Goal: Navigation & Orientation: Find specific page/section

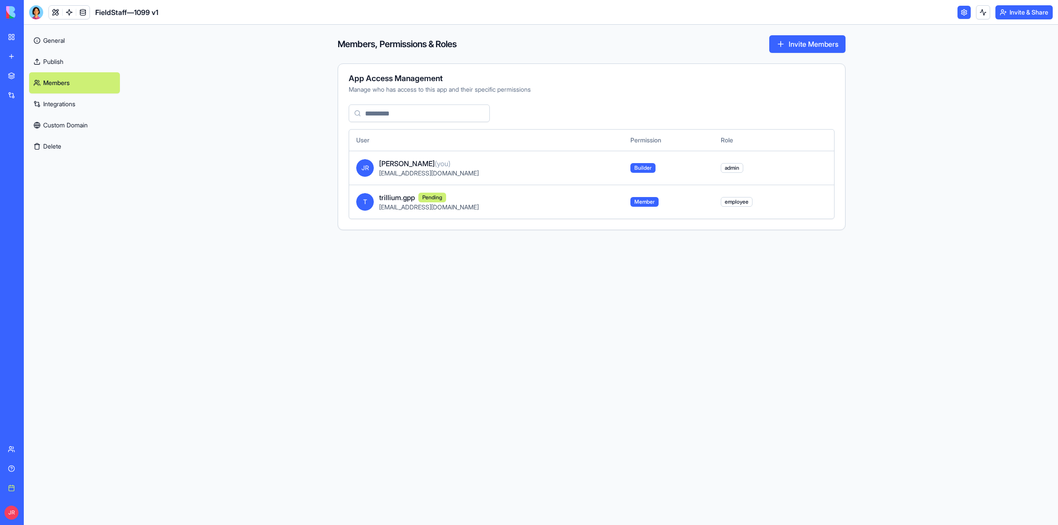
click at [54, 60] on link "Publish" at bounding box center [74, 61] width 91 height 21
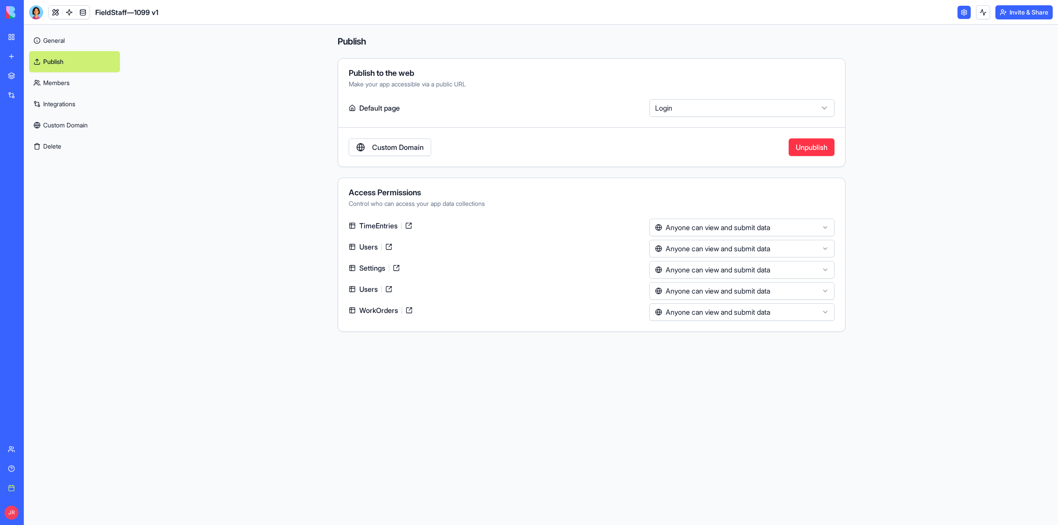
click at [54, 60] on link "Publish" at bounding box center [74, 61] width 91 height 21
click at [67, 125] on link "Custom Domain" at bounding box center [74, 125] width 91 height 21
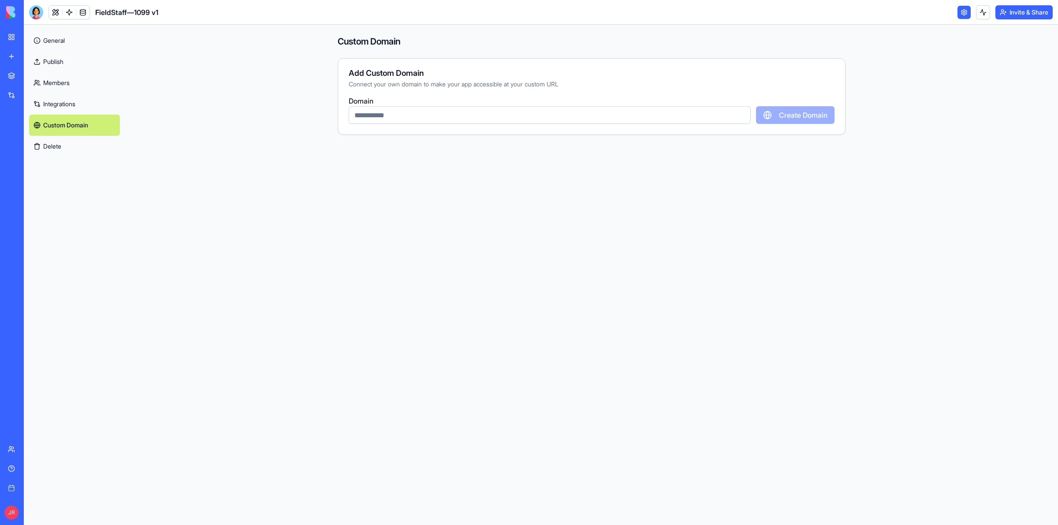
click at [51, 42] on link "General" at bounding box center [74, 40] width 91 height 21
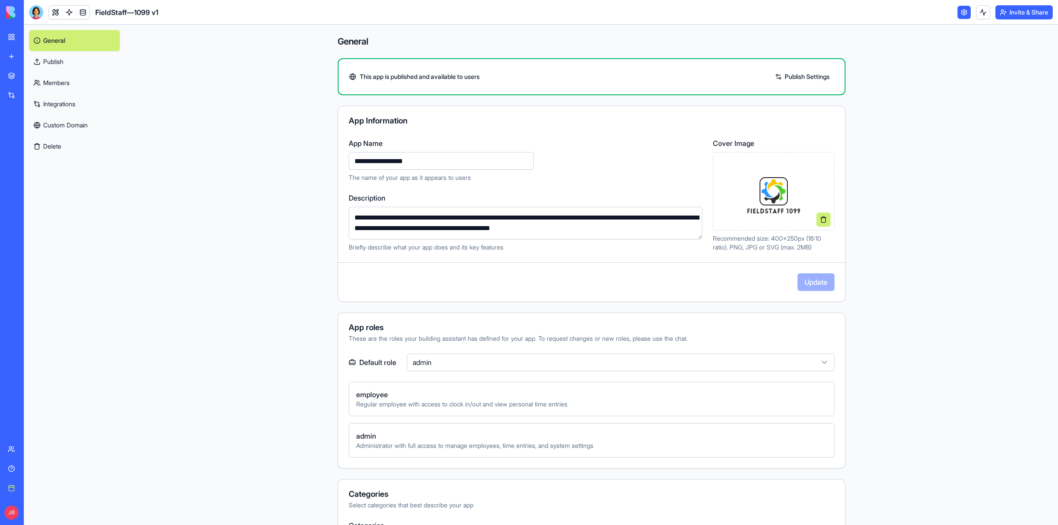
click at [58, 14] on link at bounding box center [55, 12] width 13 height 13
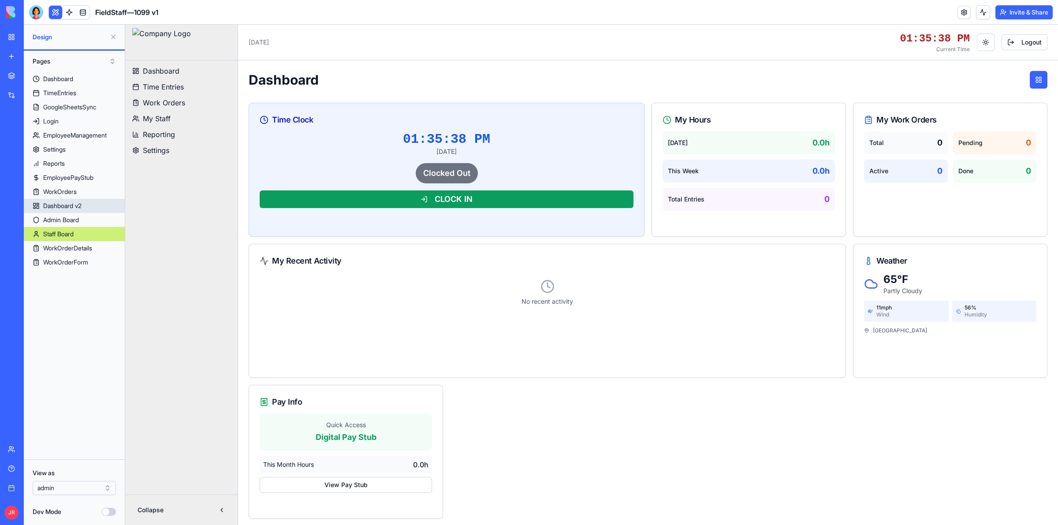
click at [82, 204] on div "Dashboard v2" at bounding box center [62, 205] width 38 height 9
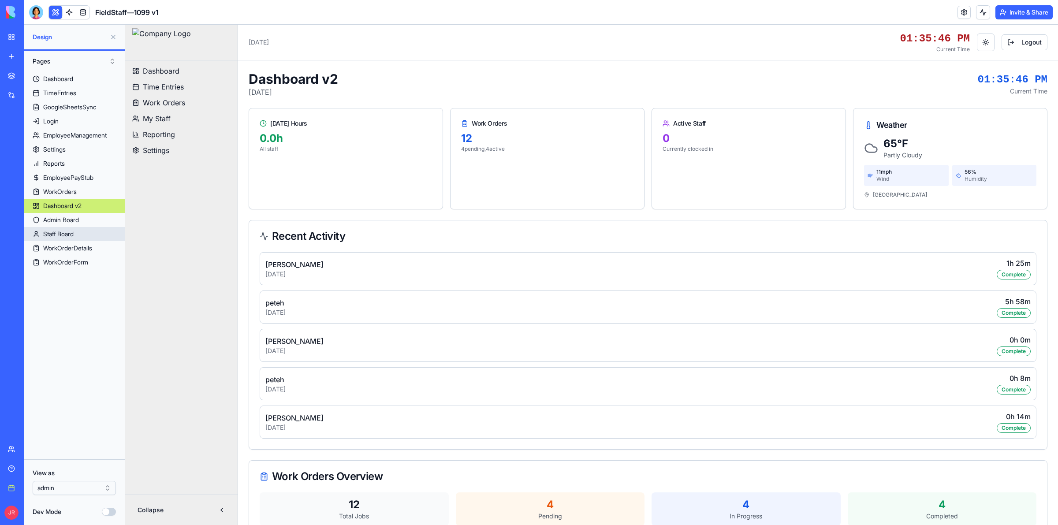
click at [93, 230] on link "Staff Board" at bounding box center [74, 234] width 101 height 14
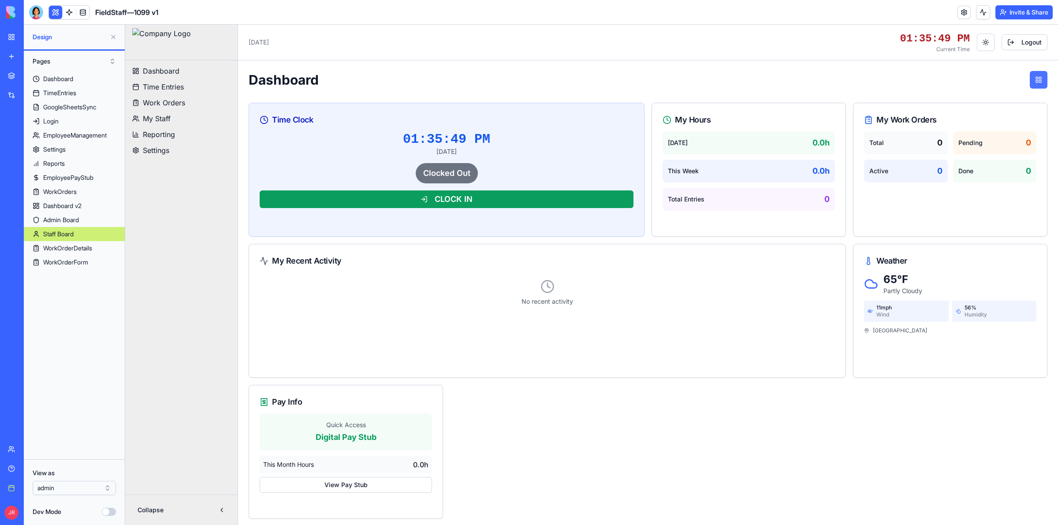
click at [1033, 82] on button at bounding box center [1038, 80] width 18 height 18
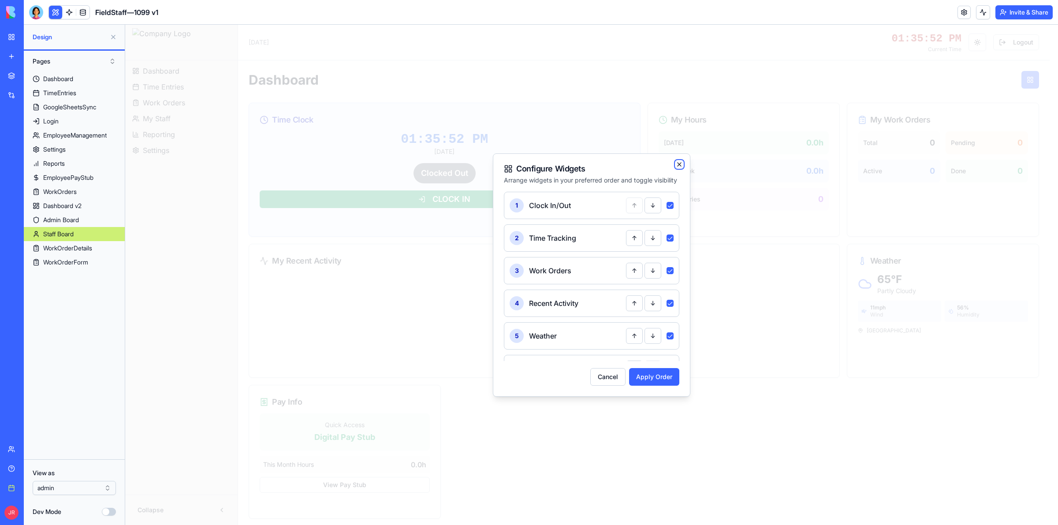
click at [681, 163] on icon "button" at bounding box center [679, 164] width 7 height 7
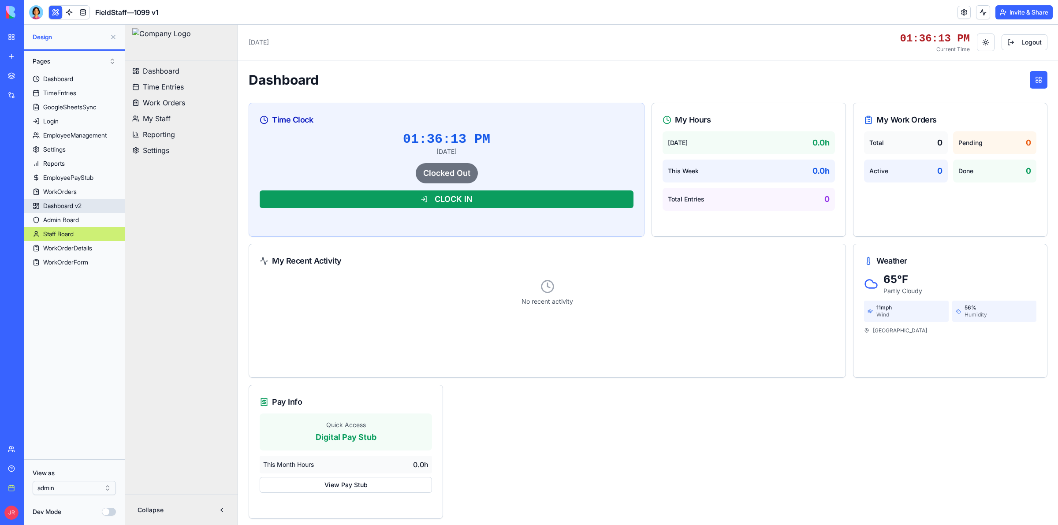
click at [66, 209] on div "Dashboard v2" at bounding box center [62, 205] width 38 height 9
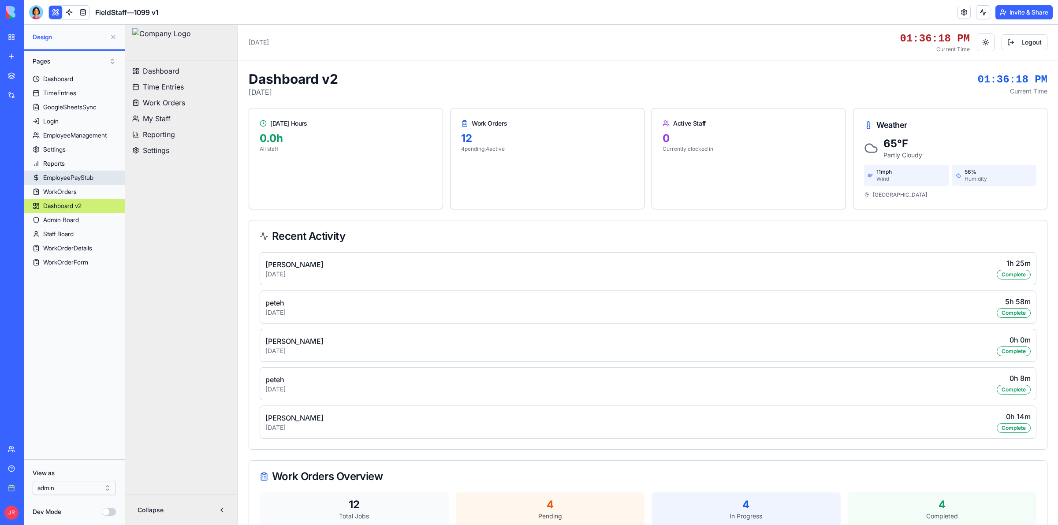
click at [74, 175] on div "EmployeePayStub" at bounding box center [68, 177] width 50 height 9
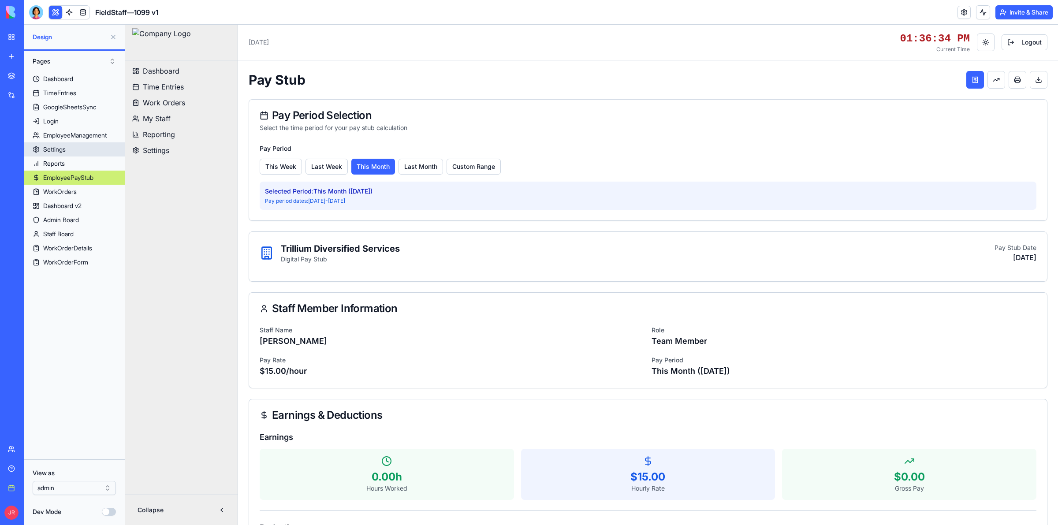
click at [76, 149] on link "Settings" at bounding box center [74, 149] width 101 height 14
